Goal: Transaction & Acquisition: Purchase product/service

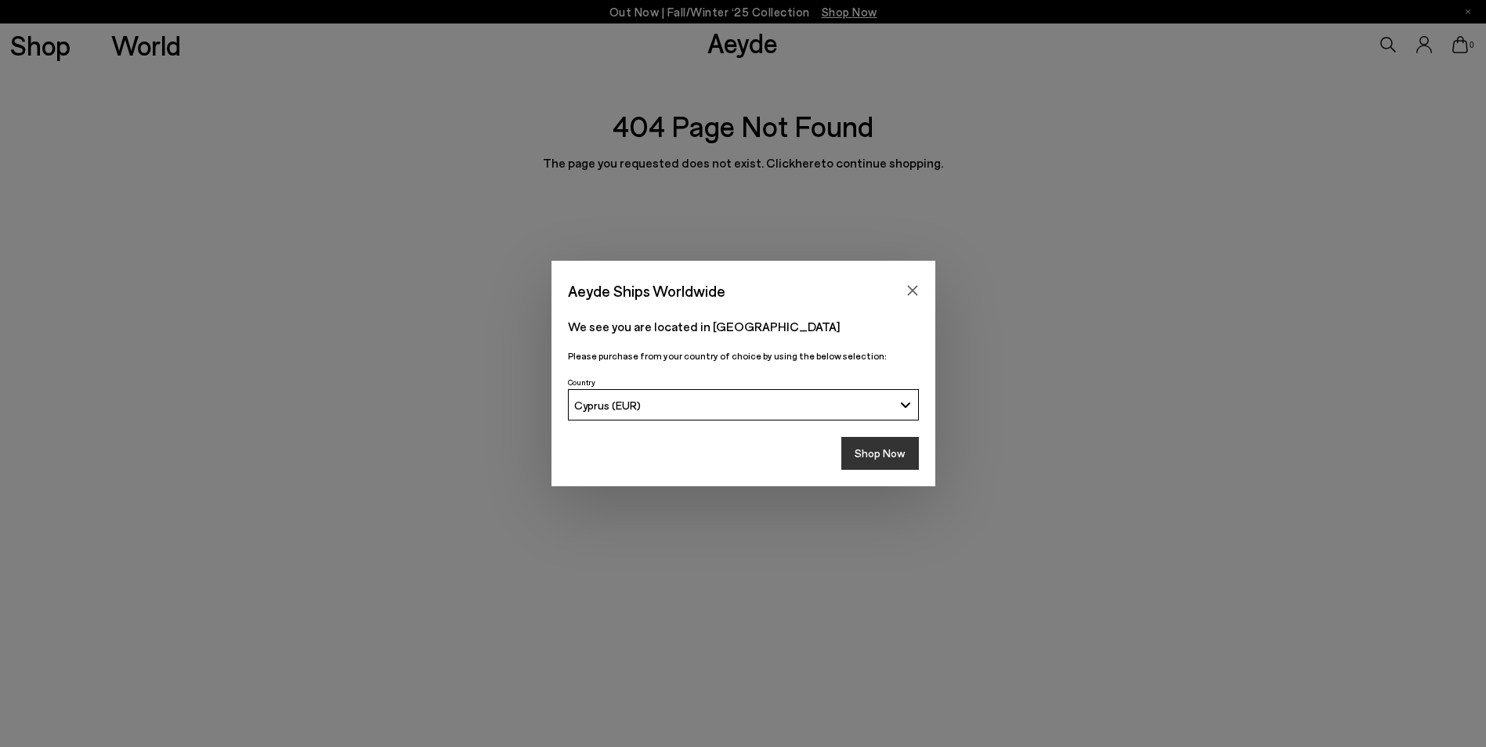
click at [880, 465] on button "Shop Now" at bounding box center [880, 453] width 78 height 33
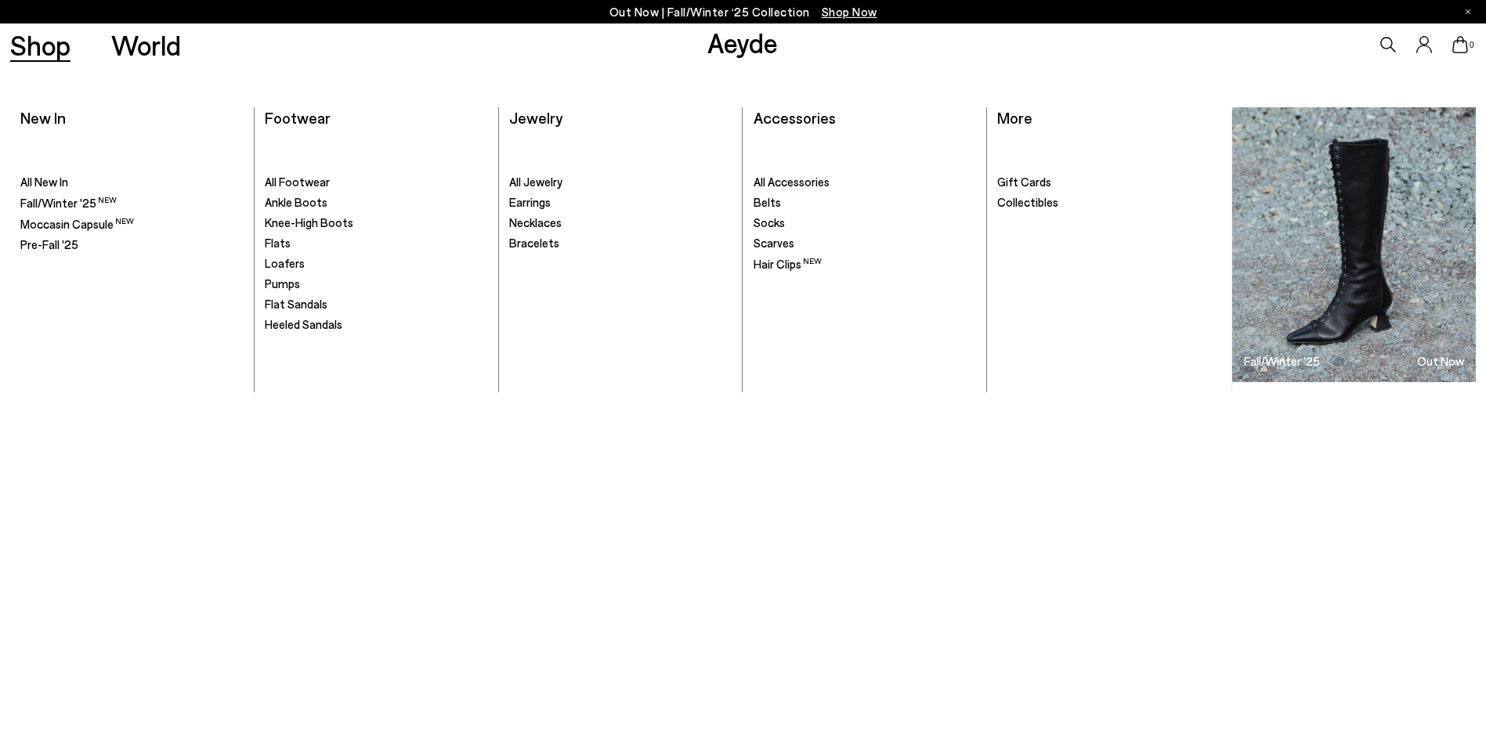
click at [53, 52] on link "Shop" at bounding box center [40, 44] width 60 height 27
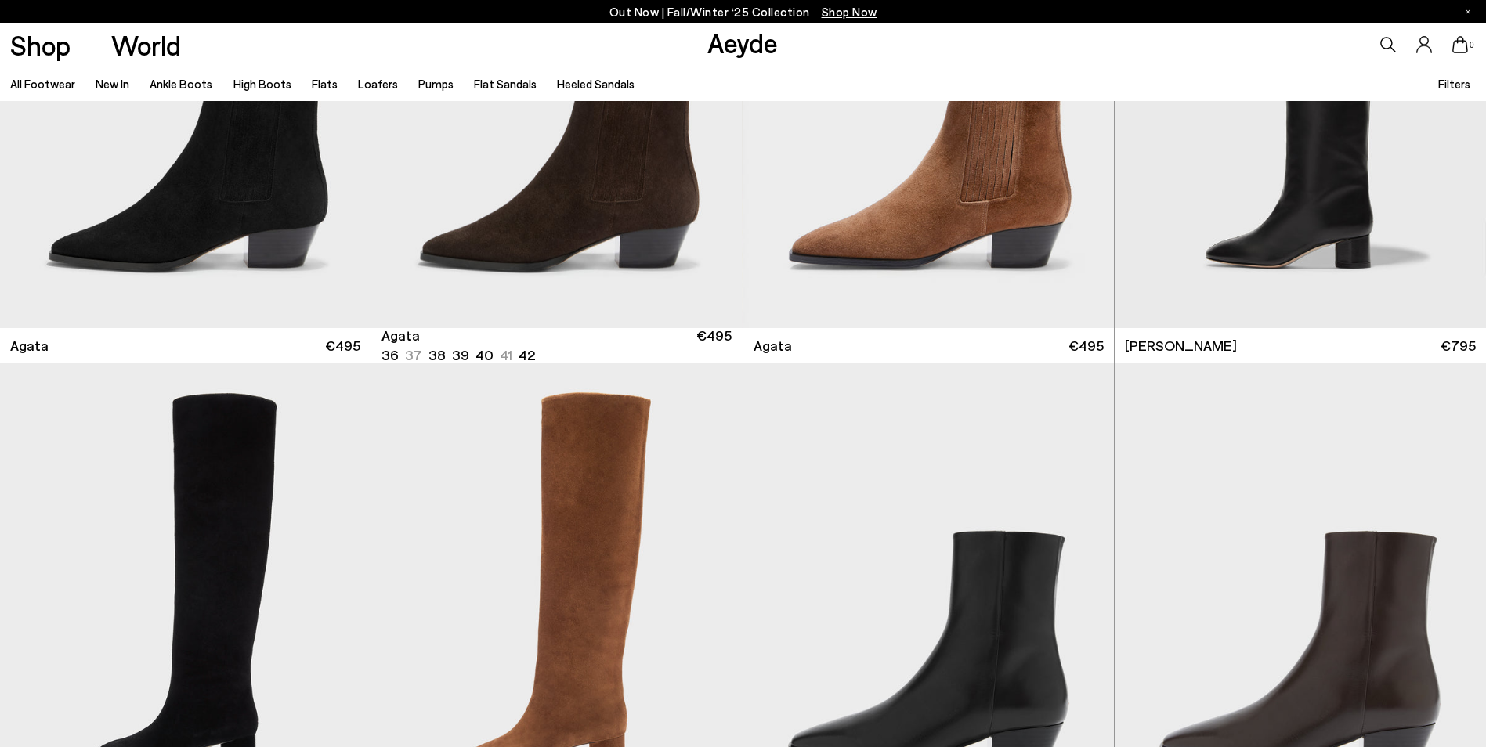
scroll to position [743, 0]
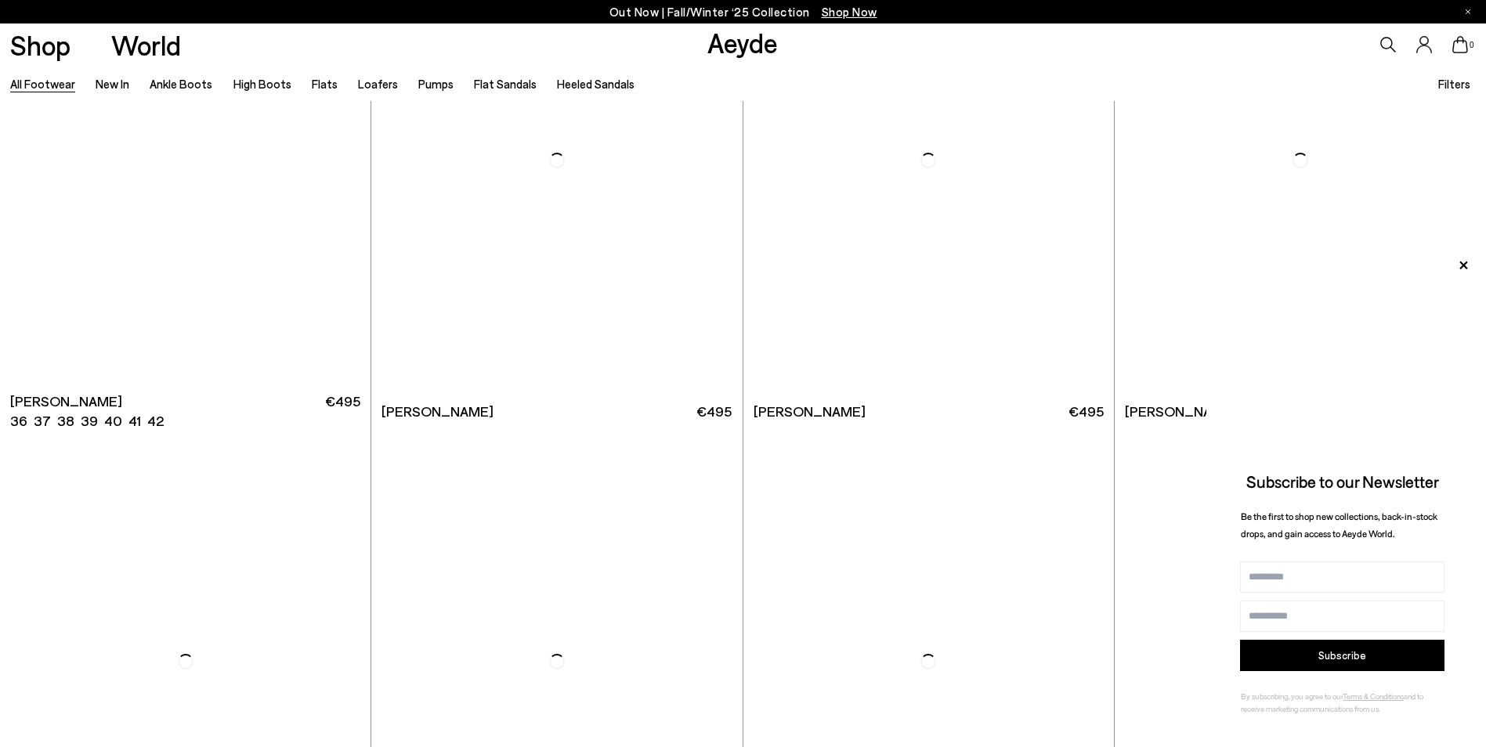
scroll to position [3787, 0]
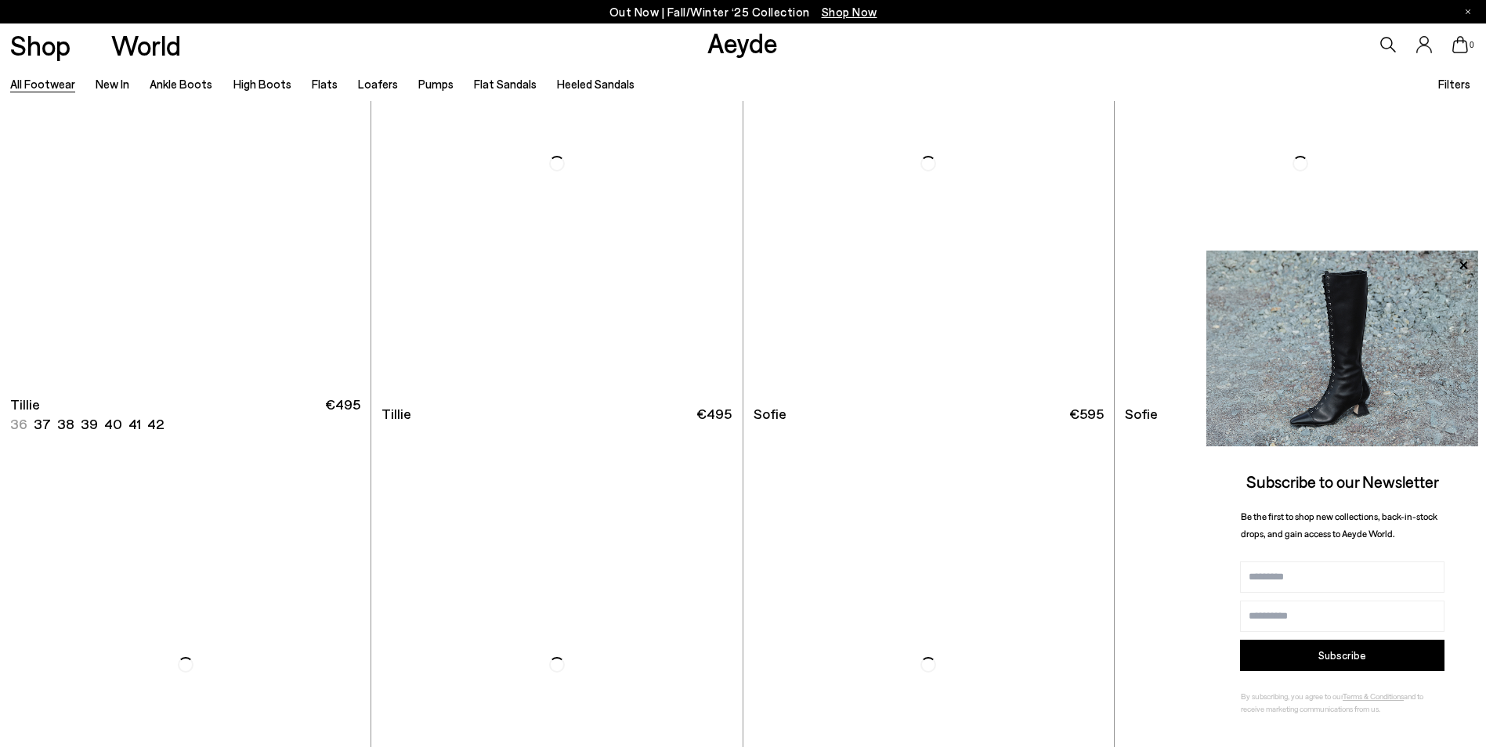
scroll to position [5689, 0]
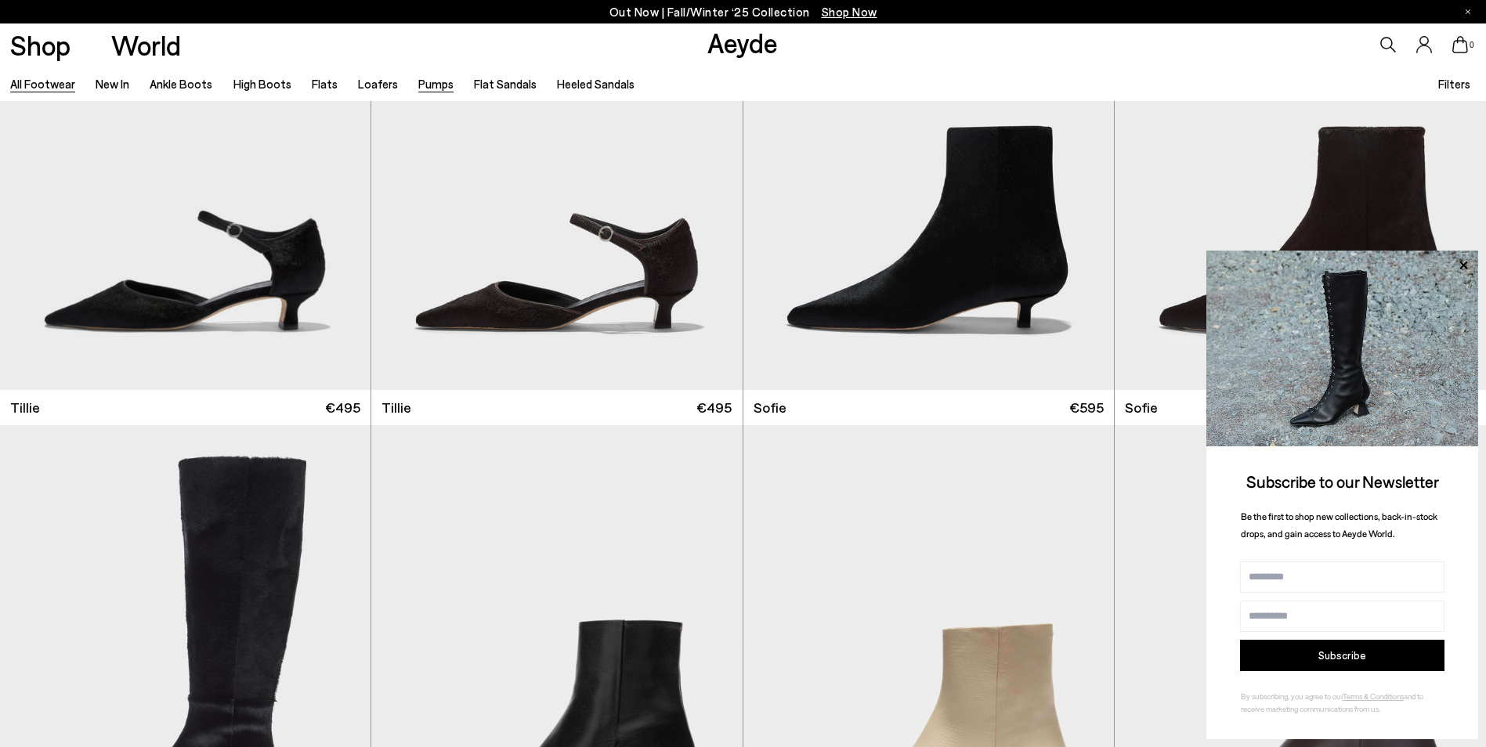
click at [421, 85] on link "Pumps" at bounding box center [435, 84] width 35 height 14
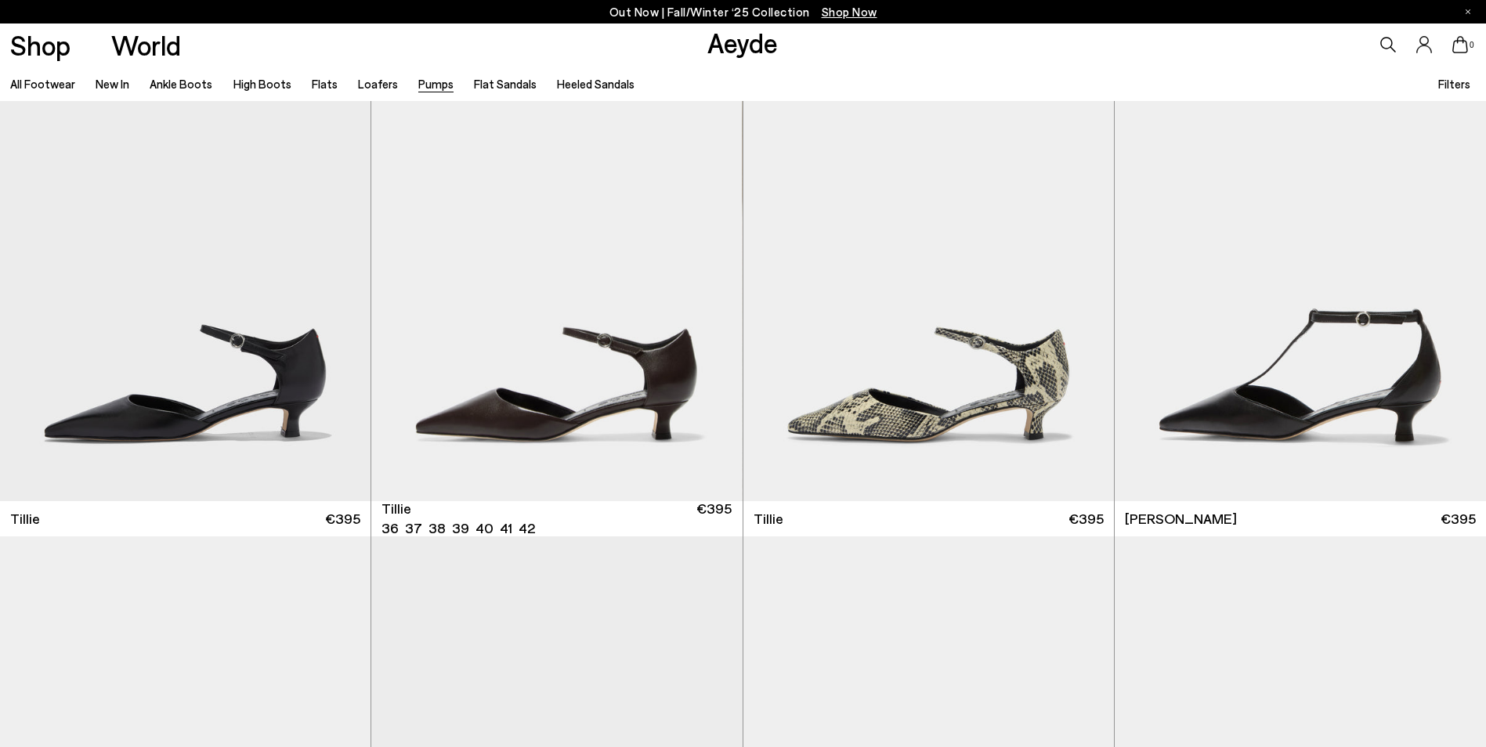
scroll to position [616, 0]
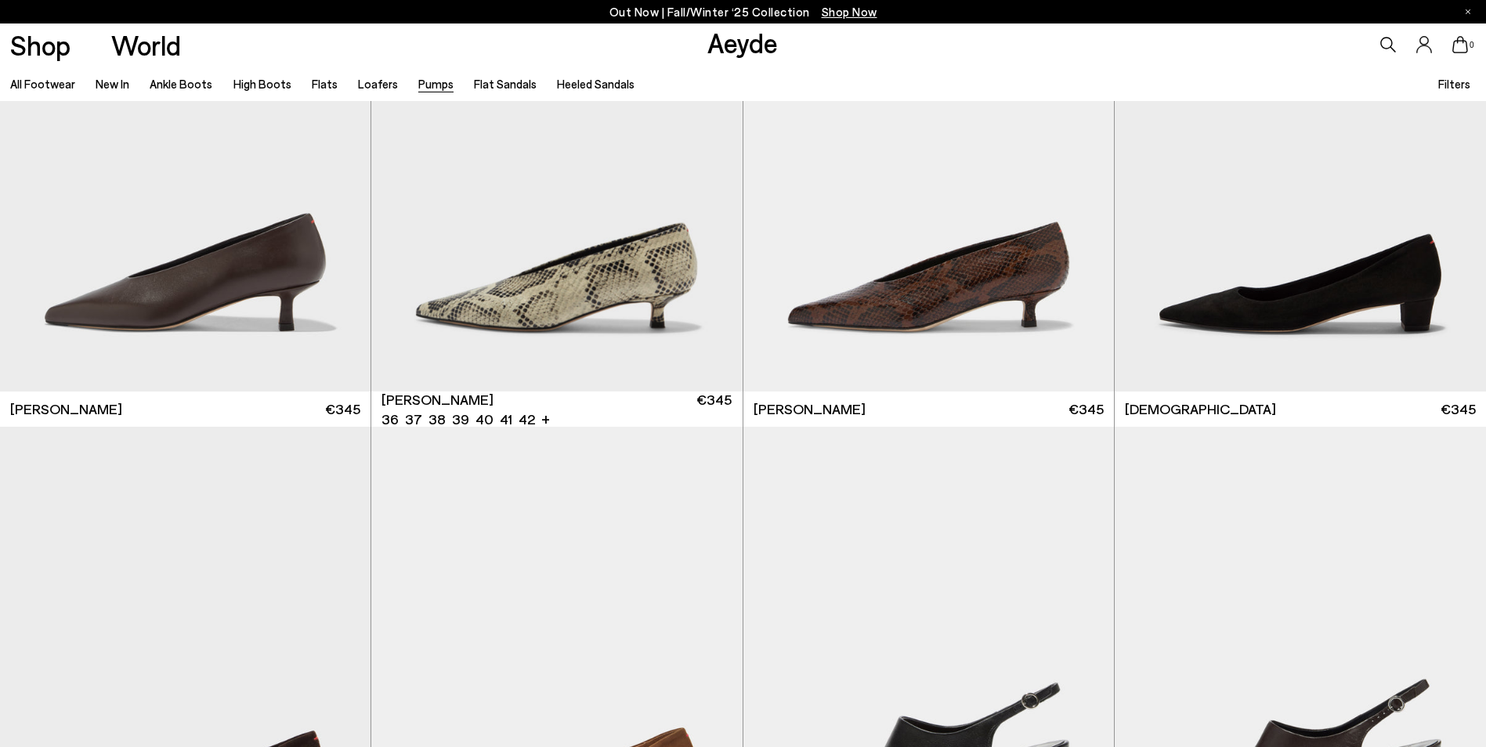
scroll to position [3296, 0]
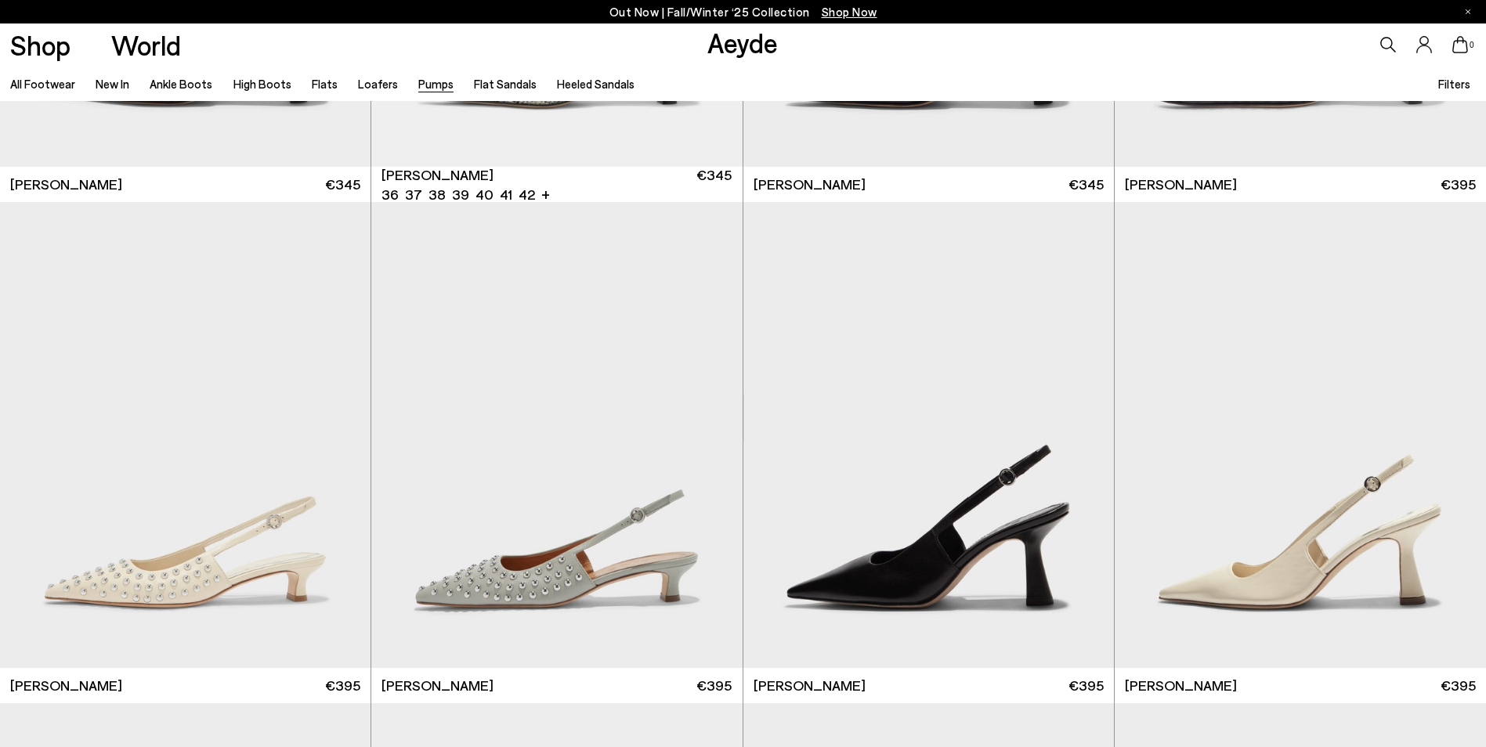
scroll to position [6915, 0]
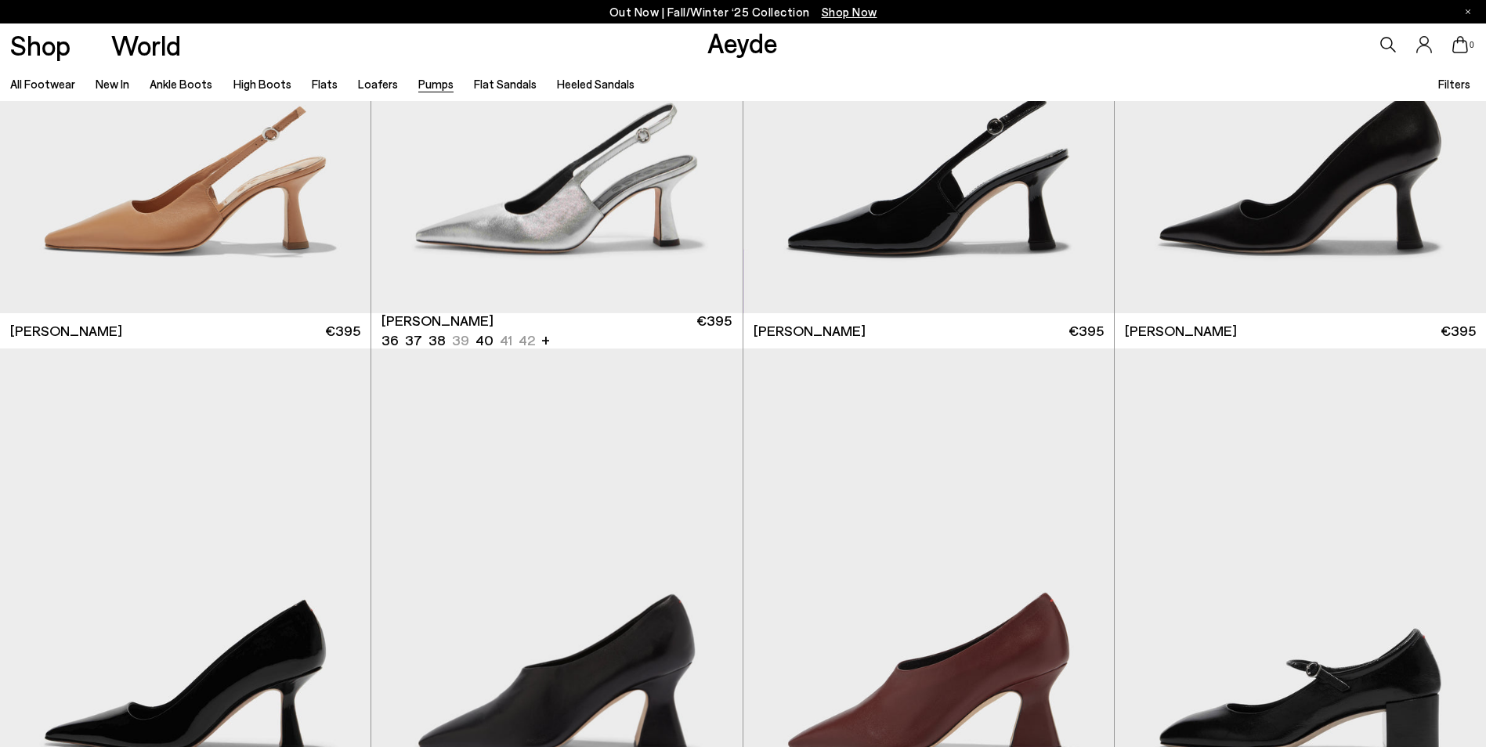
scroll to position [7591, 0]
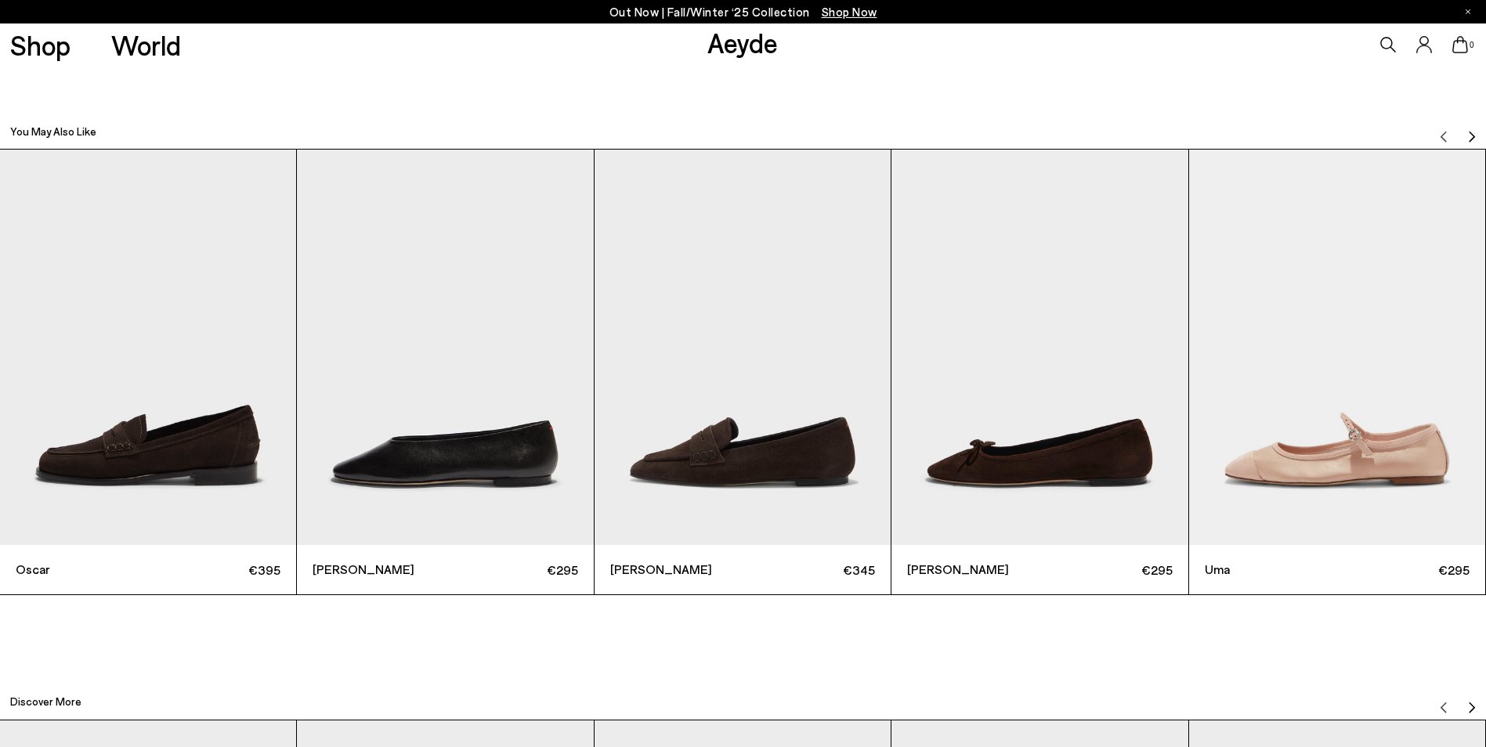
scroll to position [4700, 0]
